Goal: Find contact information: Find contact information

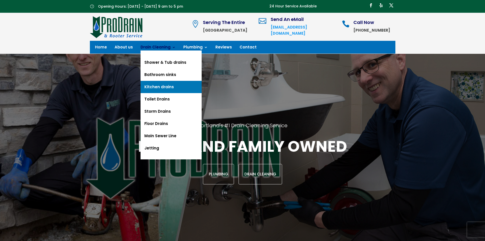
click at [163, 86] on link "Kitchen drains" at bounding box center [171, 87] width 61 height 12
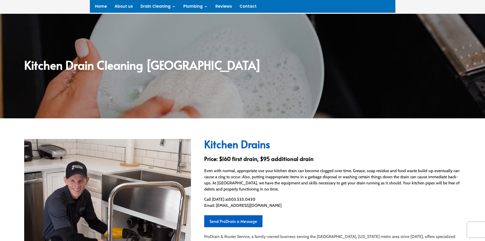
scroll to position [24, 0]
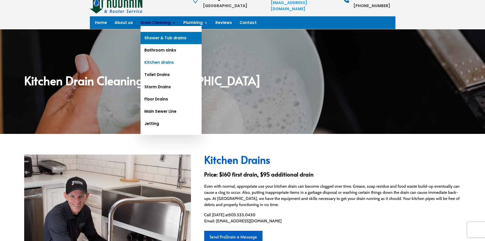
click at [156, 39] on link "Shower & Tub drains" at bounding box center [171, 38] width 61 height 12
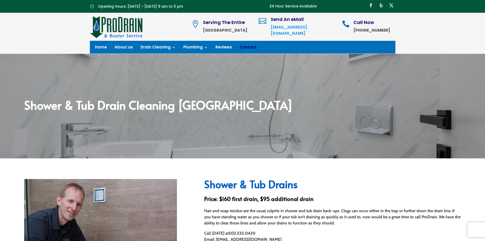
click at [242, 47] on link "Contact" at bounding box center [248, 48] width 17 height 6
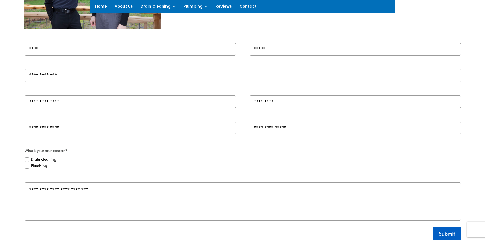
scroll to position [242, 0]
